Goal: Register for event/course

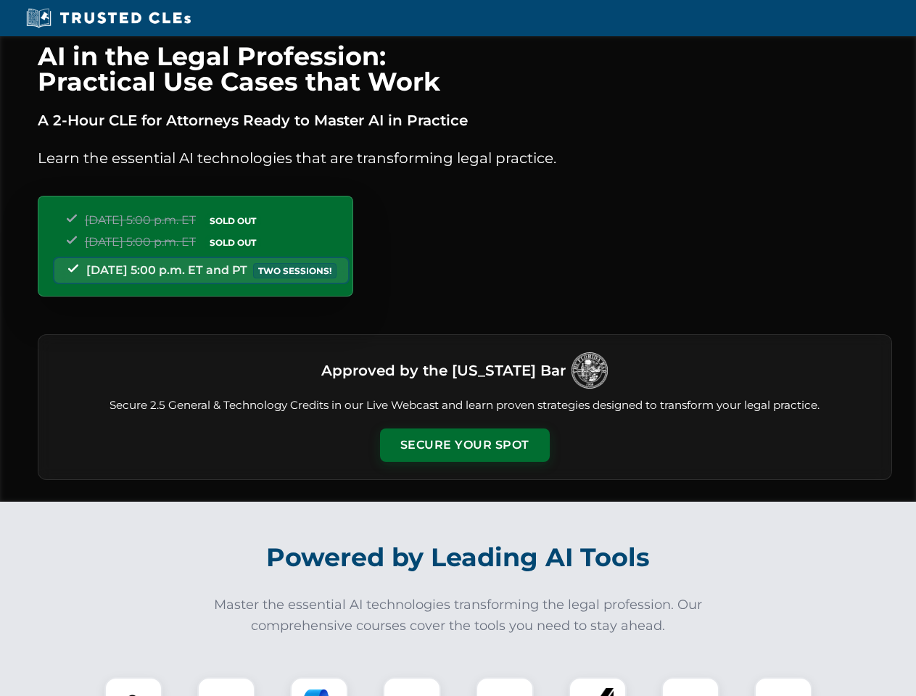
click at [464, 445] on button "Secure Your Spot" at bounding box center [465, 445] width 170 height 33
click at [133, 687] on img at bounding box center [133, 706] width 42 height 42
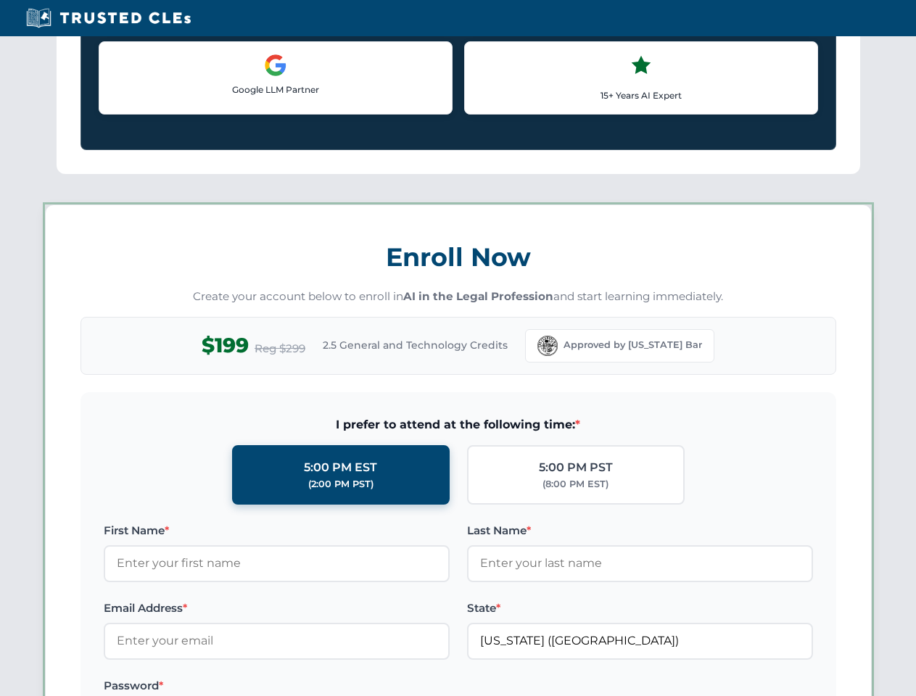
click at [319, 687] on label "Password *" at bounding box center [277, 685] width 346 height 17
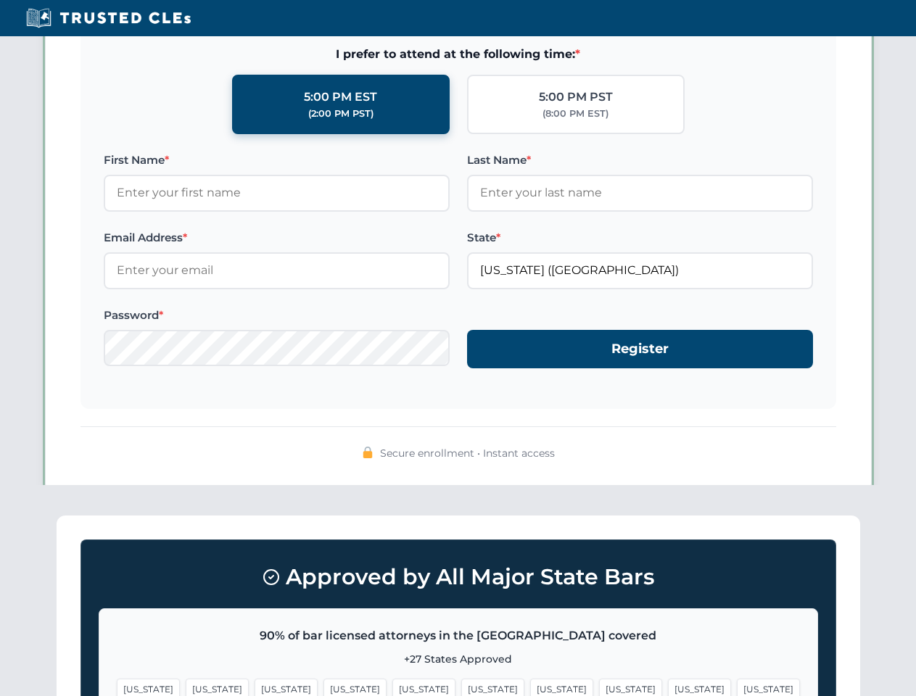
click at [668, 687] on span "[US_STATE]" at bounding box center [699, 689] width 63 height 21
